Goal: Information Seeking & Learning: Learn about a topic

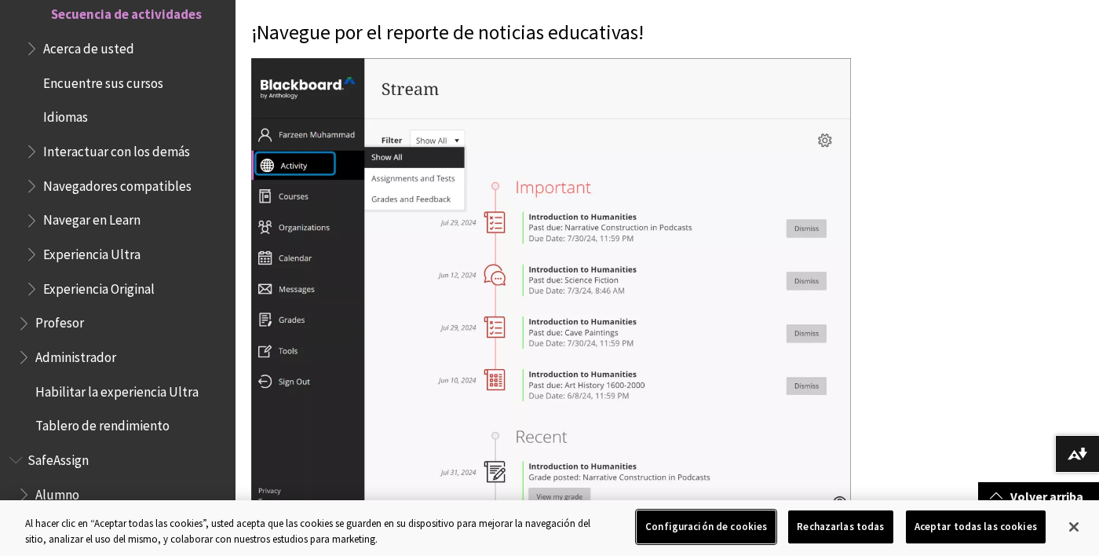
scroll to position [1603, 0]
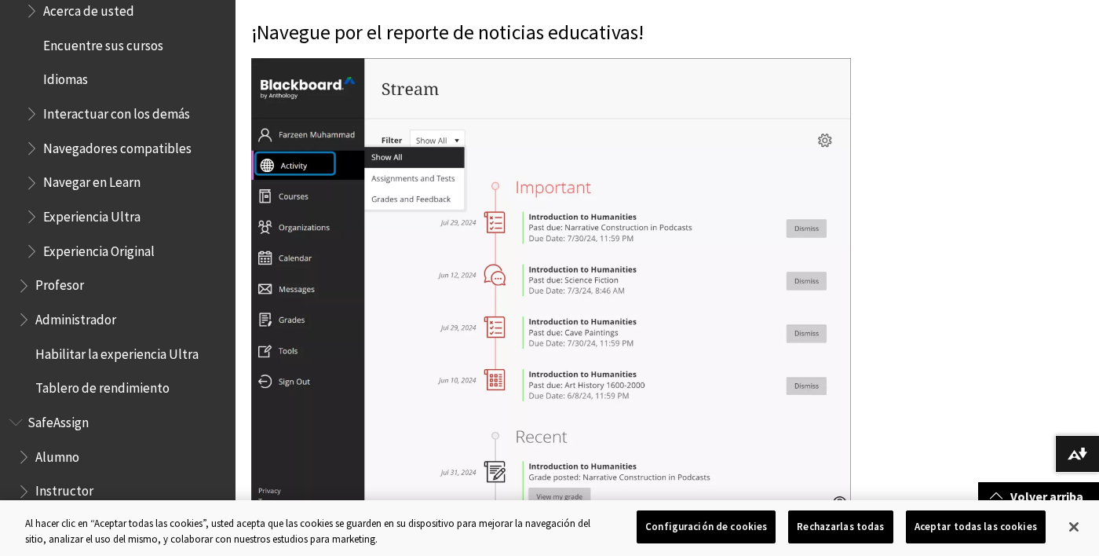
click at [44, 449] on span "Alumno" at bounding box center [57, 453] width 44 height 21
click at [39, 456] on span "Alumno" at bounding box center [58, 453] width 47 height 21
click at [31, 462] on span "Book outline for Blackboard SafeAssign" at bounding box center [25, 453] width 16 height 20
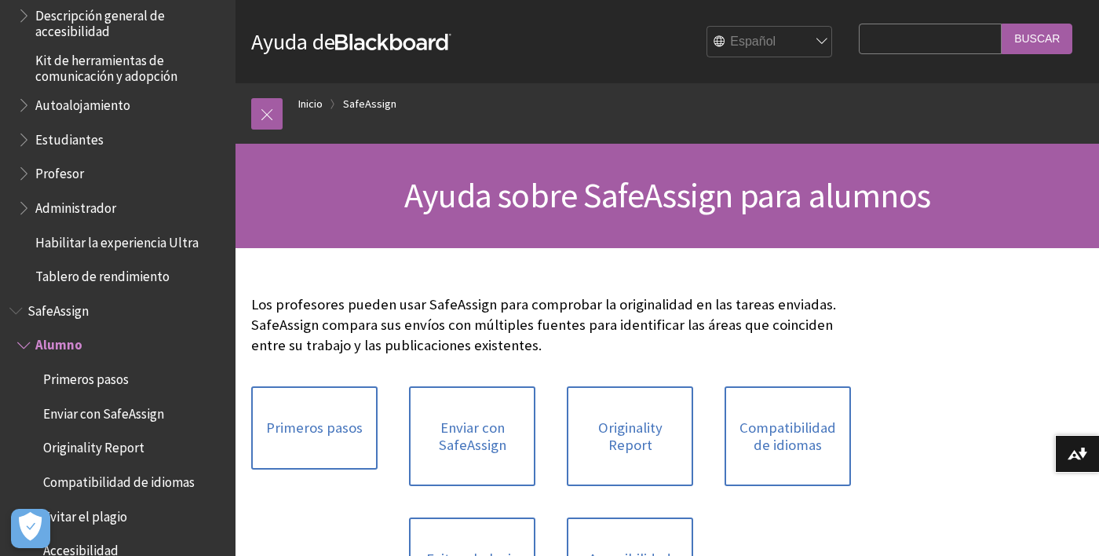
scroll to position [1209, 0]
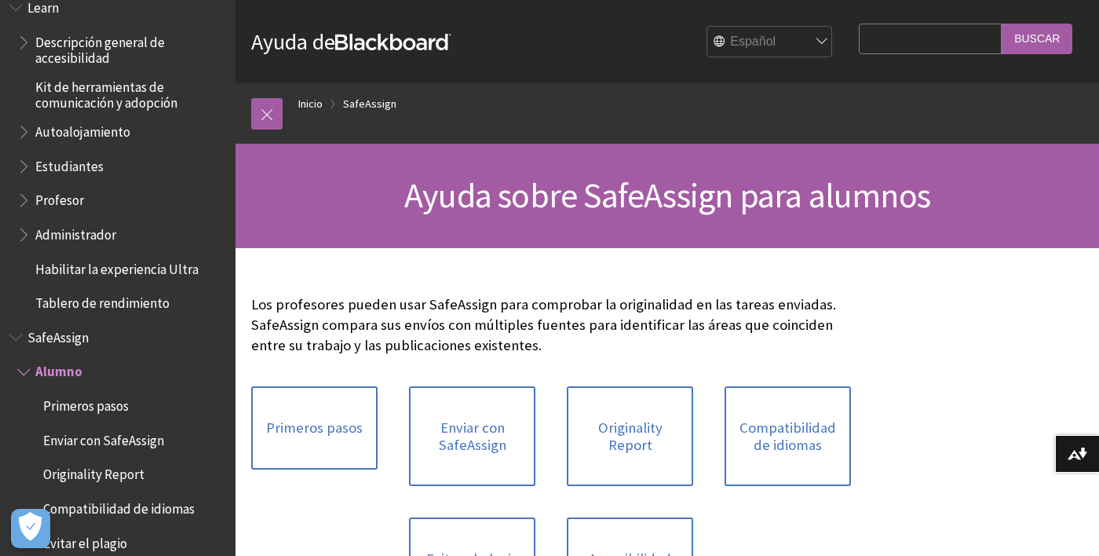
click at [53, 159] on span "Estudiantes" at bounding box center [69, 163] width 68 height 21
click at [55, 162] on span "Estudiantes" at bounding box center [72, 163] width 74 height 21
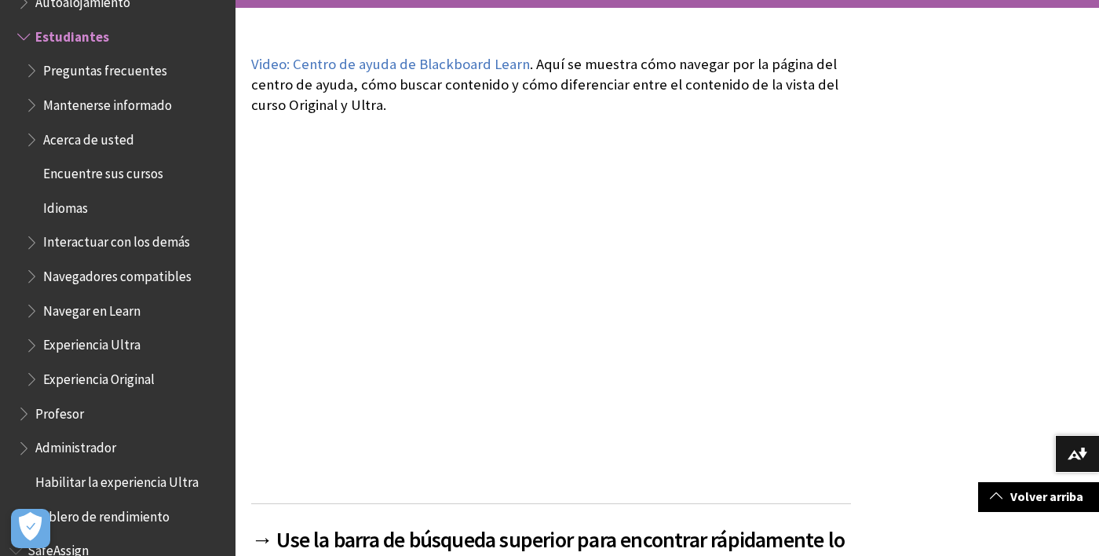
scroll to position [233, 0]
